Goal: Transaction & Acquisition: Purchase product/service

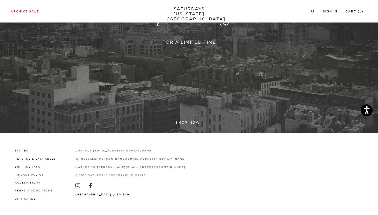
scroll to position [130, 0]
click at [180, 121] on link at bounding box center [189, 18] width 378 height 232
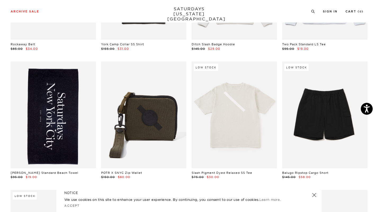
scroll to position [533, 0]
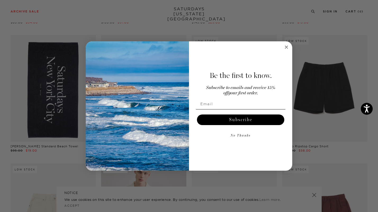
click at [286, 45] on circle "Close dialog" at bounding box center [287, 47] width 6 height 6
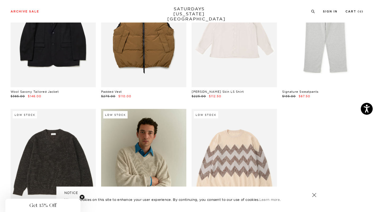
scroll to position [8617, 0]
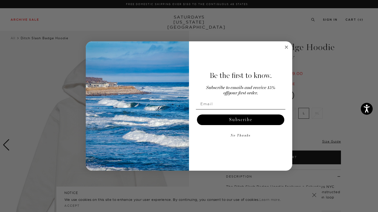
click at [285, 50] on div "Be the first to know. Subscribe to emails and receive 15% off your first order.…" at bounding box center [238, 106] width 98 height 119
click at [286, 48] on circle "Close dialog" at bounding box center [287, 47] width 6 height 6
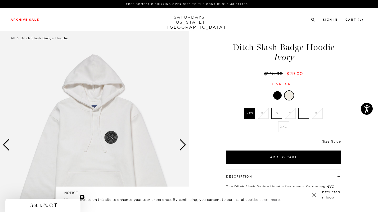
click at [178, 142] on img at bounding box center [94, 145] width 189 height 237
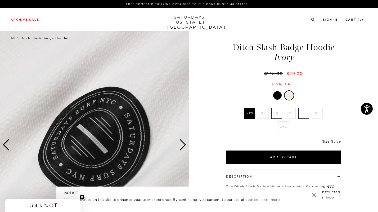
click at [185, 143] on div "Next slide" at bounding box center [182, 145] width 7 height 12
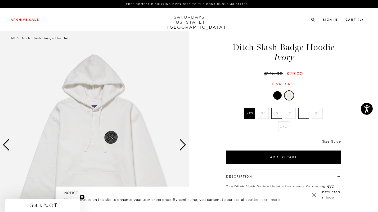
click at [185, 143] on div "Next slide" at bounding box center [182, 145] width 7 height 12
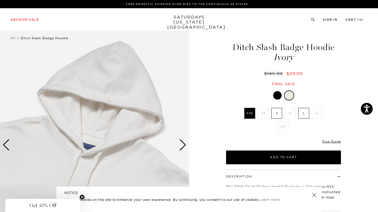
click at [185, 143] on div "Next slide" at bounding box center [182, 145] width 7 height 12
